Goal: Navigation & Orientation: Find specific page/section

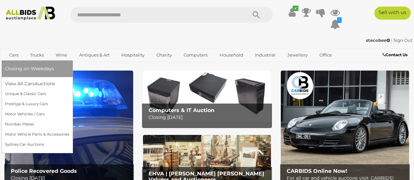
click at [15, 70] on span "Closing on Weekdays" at bounding box center [29, 69] width 49 height 6
click at [15, 55] on link "Cars" at bounding box center [14, 55] width 18 height 11
click at [13, 56] on link "Cars" at bounding box center [14, 55] width 18 height 11
click at [34, 87] on link "View All Cars Auctions" at bounding box center [37, 84] width 64 height 10
